Goal: Transaction & Acquisition: Download file/media

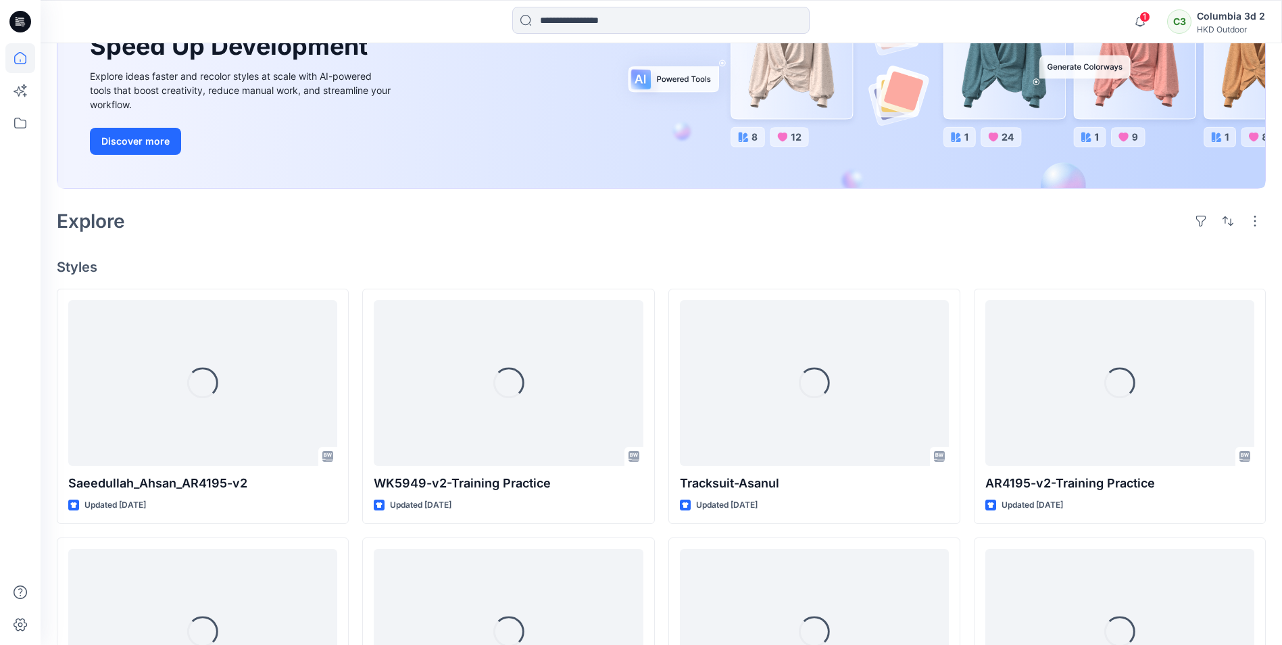
scroll to position [203, 0]
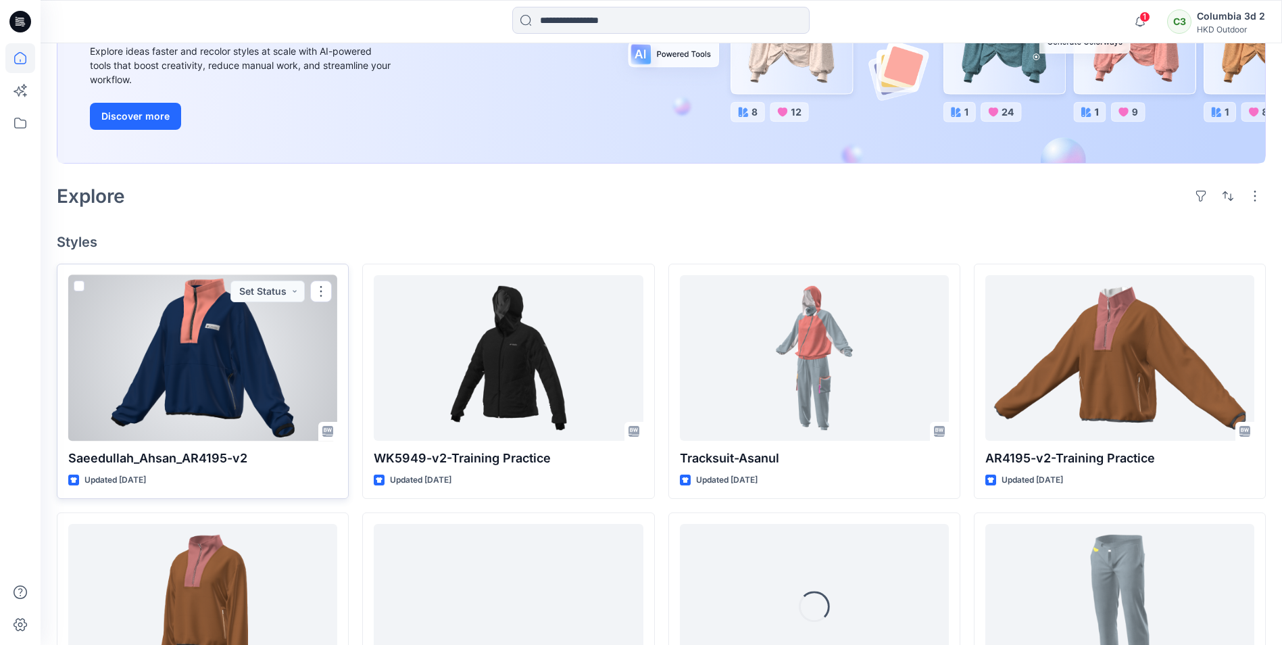
click at [300, 363] on div at bounding box center [202, 358] width 269 height 166
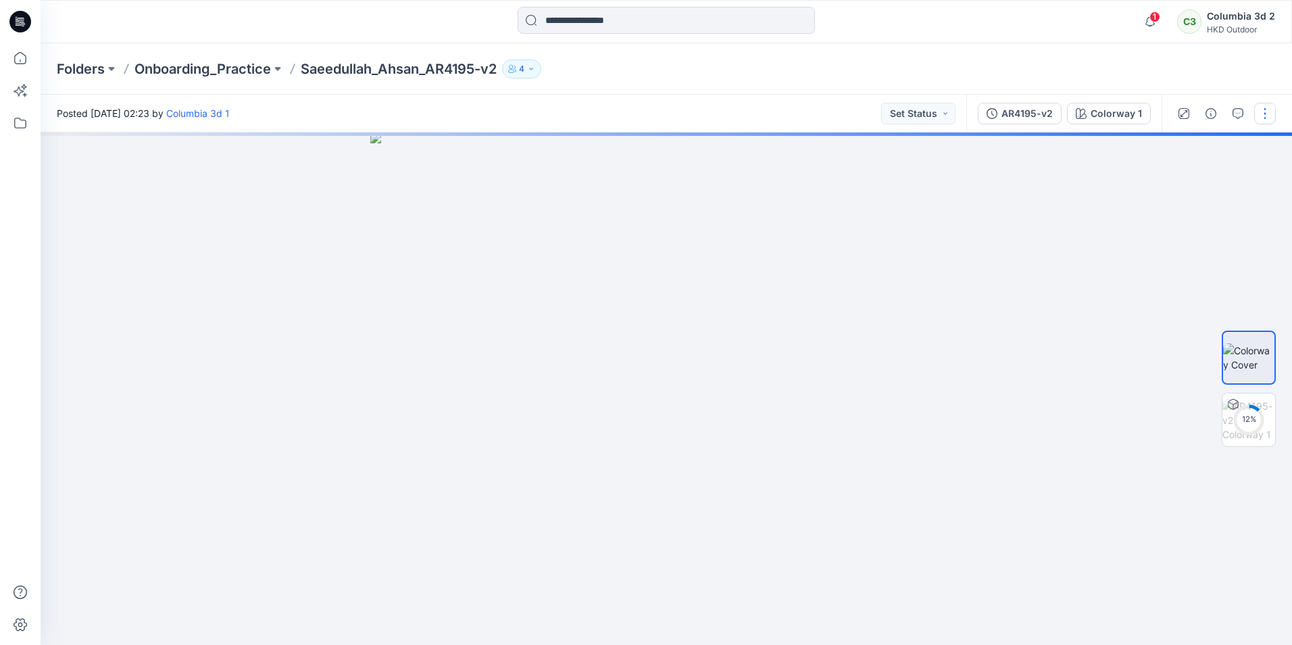
click at [1263, 113] on button "button" at bounding box center [1265, 114] width 22 height 22
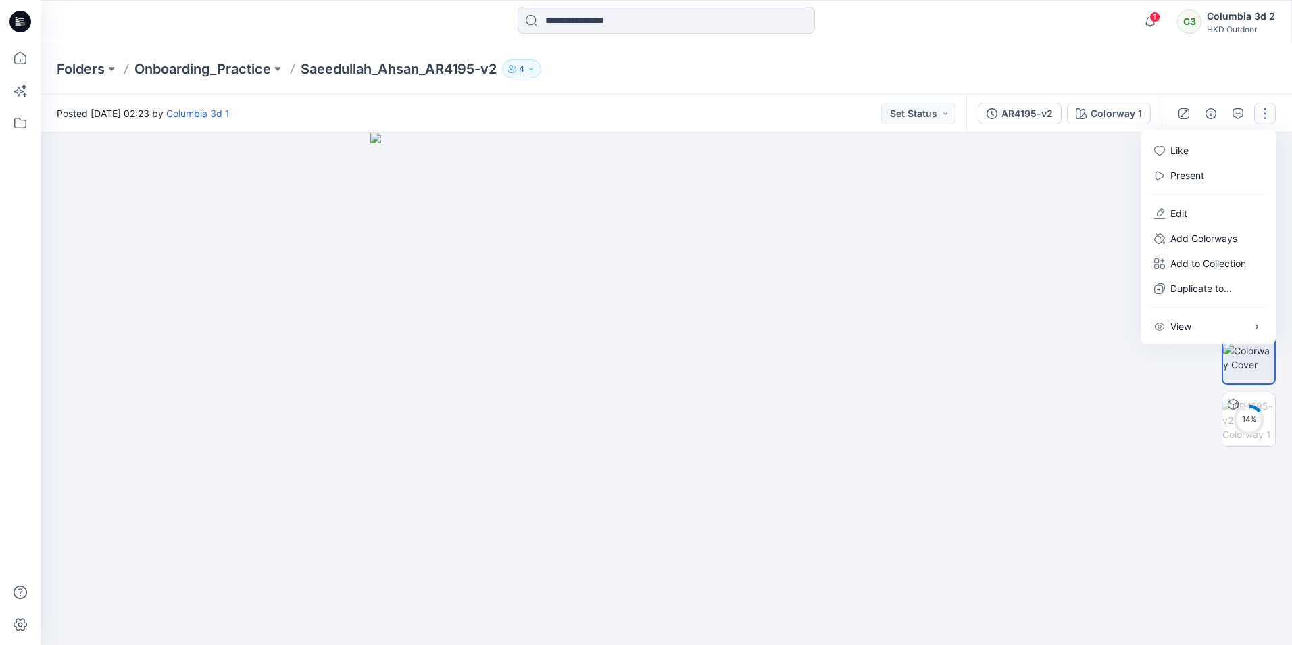
click at [1071, 222] on div at bounding box center [666, 388] width 1251 height 512
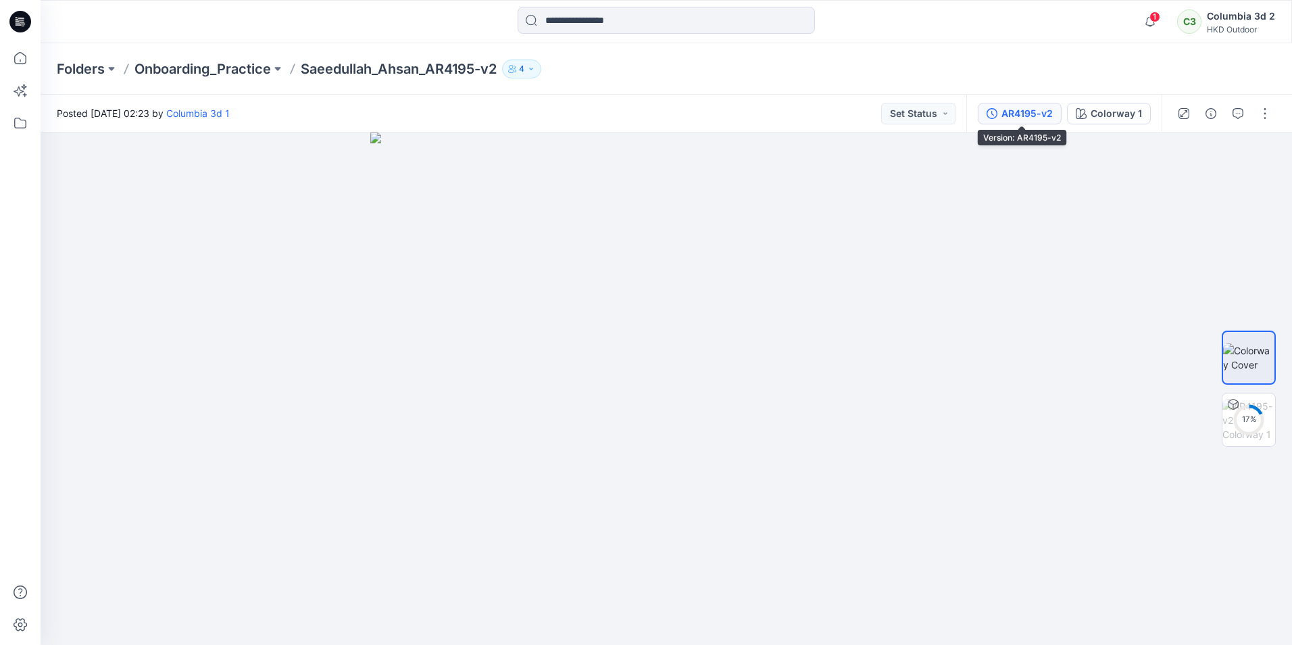
click at [1001, 111] on button "AR4195-v2" at bounding box center [1020, 114] width 84 height 22
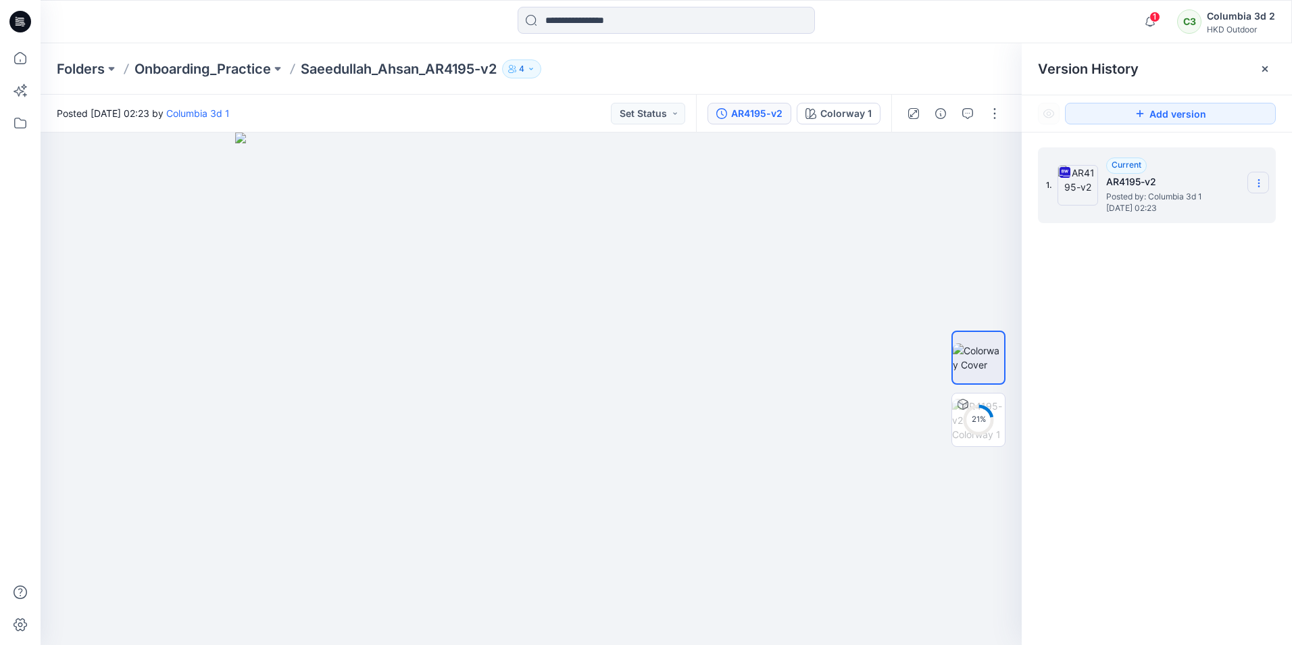
click at [1257, 185] on icon at bounding box center [1258, 183] width 11 height 11
click at [1177, 213] on span "Download Source BW File" at bounding box center [1190, 209] width 113 height 16
click at [1101, 568] on div "1. Current AR4195-v2 Posted by: Columbia 3d 1 [DATE] 02:23" at bounding box center [1156, 398] width 270 height 532
